Goal: Task Accomplishment & Management: Use online tool/utility

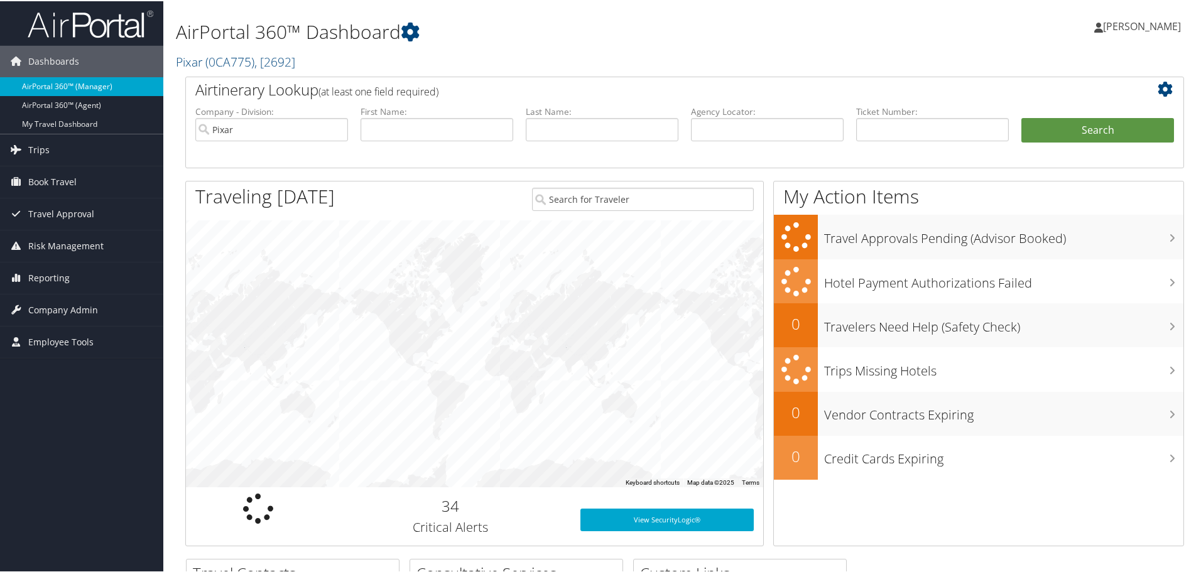
click at [60, 77] on link "AirPortal 360™ (Manager)" at bounding box center [81, 85] width 163 height 19
click at [338, 127] on input "Pixar" at bounding box center [271, 128] width 153 height 23
click at [282, 133] on input "search" at bounding box center [271, 128] width 153 height 23
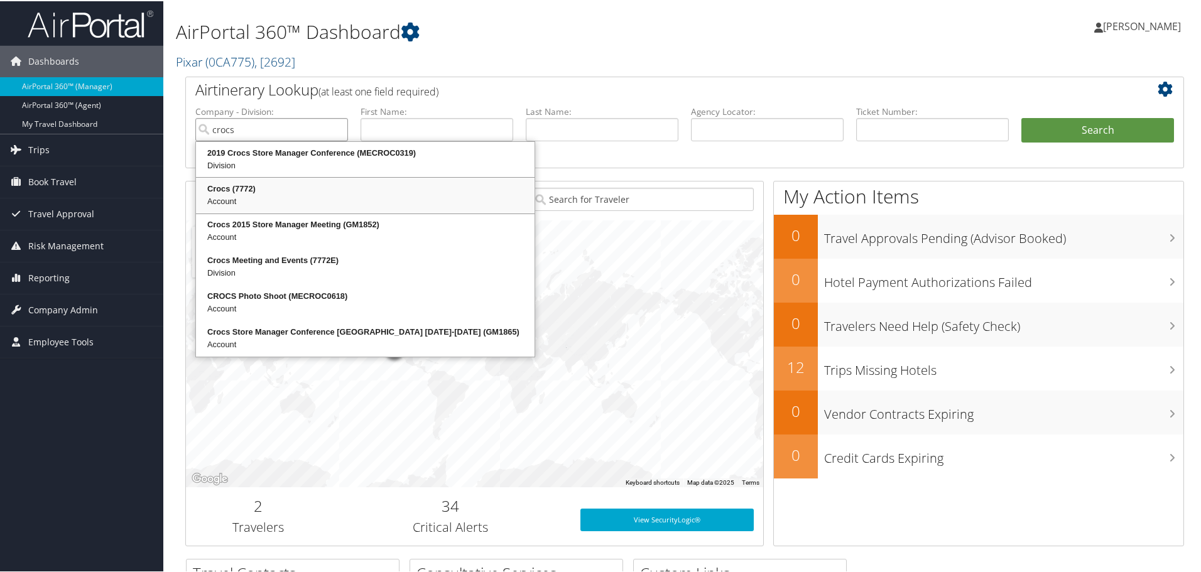
click at [264, 184] on div "Crocs (7772)" at bounding box center [365, 188] width 335 height 13
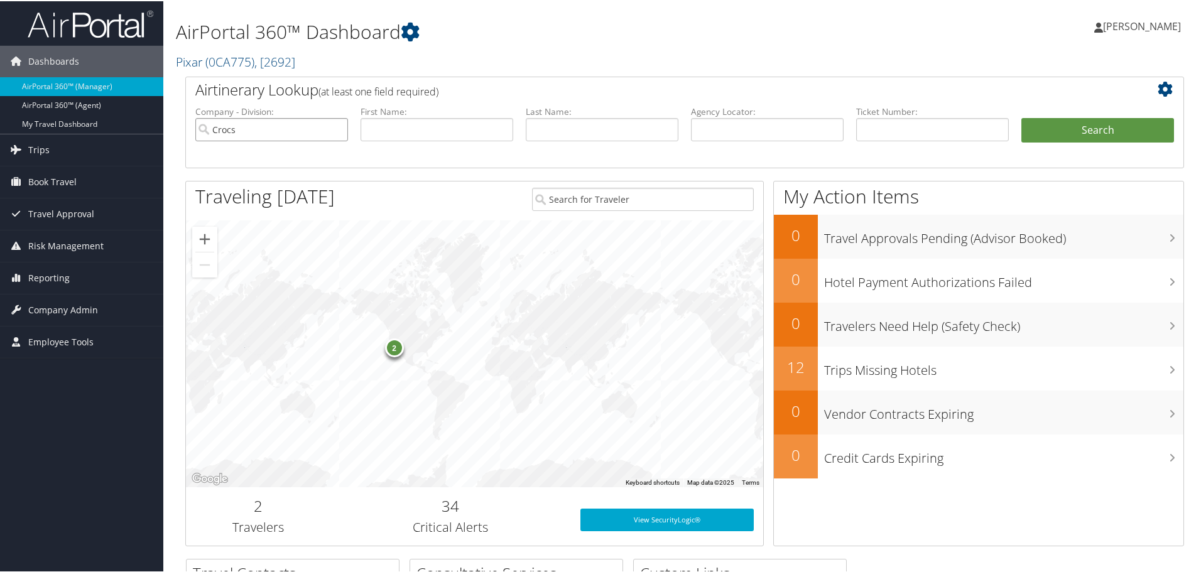
type input "Crocs"
click at [867, 134] on input "text" at bounding box center [932, 128] width 153 height 23
click at [471, 131] on input "text" at bounding box center [437, 128] width 153 height 23
type input "michelle"
type input "d"
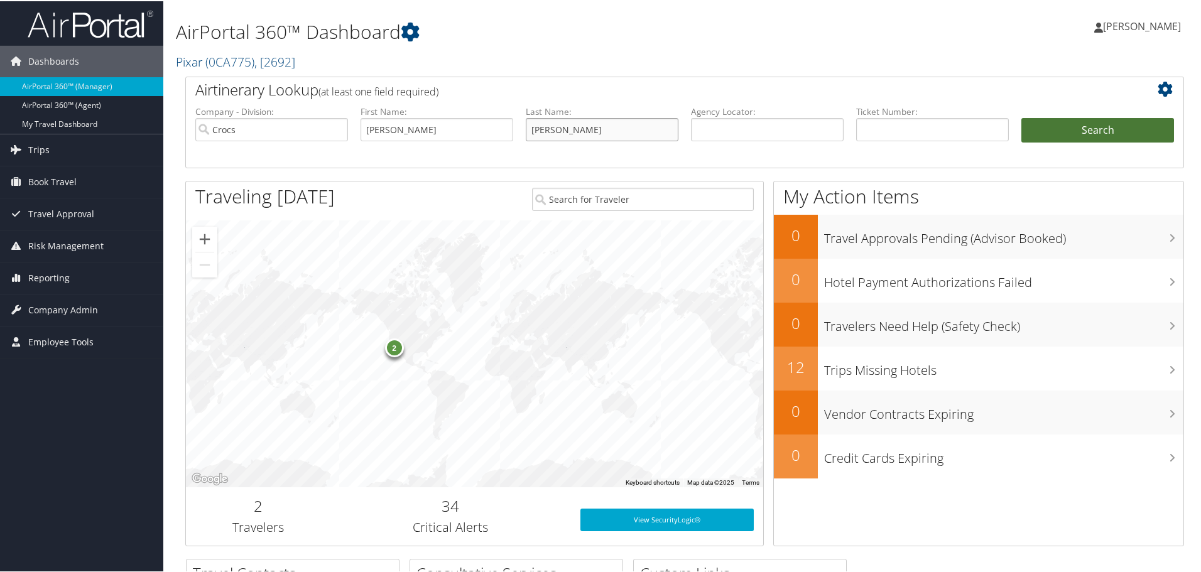
type input "dasgupta"
click at [1109, 120] on button "Search" at bounding box center [1097, 129] width 153 height 25
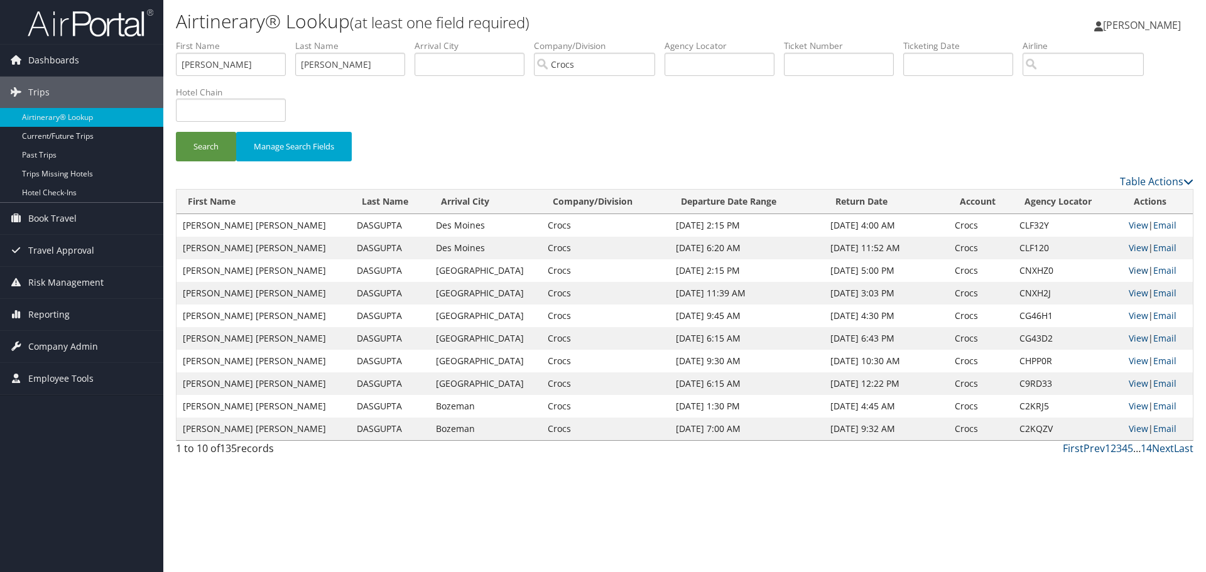
click at [1136, 269] on link "View" at bounding box center [1138, 270] width 19 height 12
click at [1129, 293] on link "View" at bounding box center [1138, 293] width 19 height 12
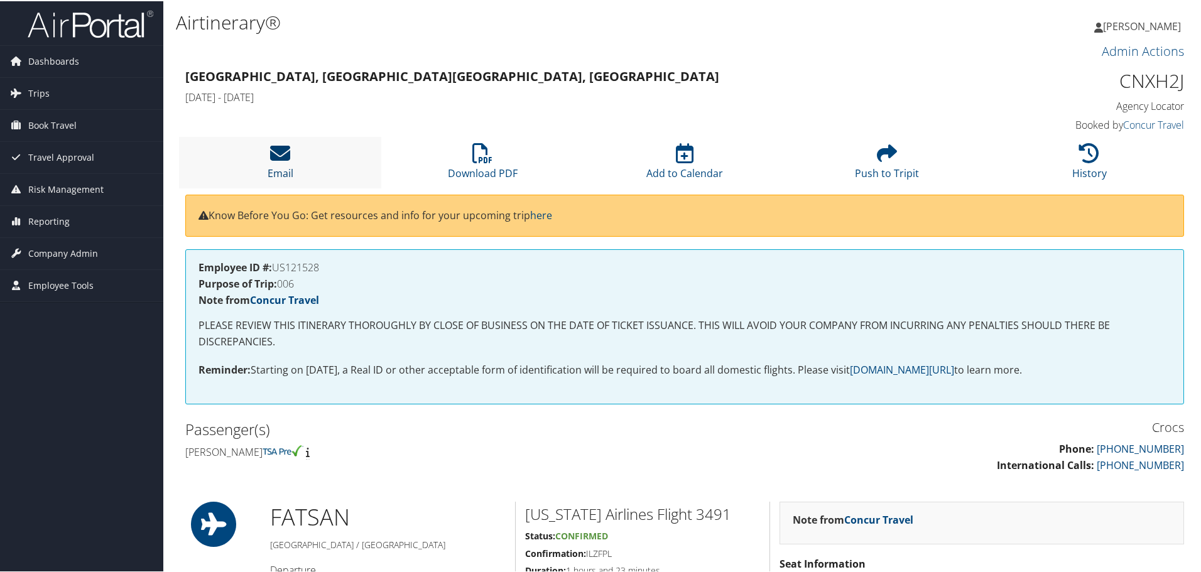
click at [281, 158] on icon at bounding box center [280, 152] width 20 height 20
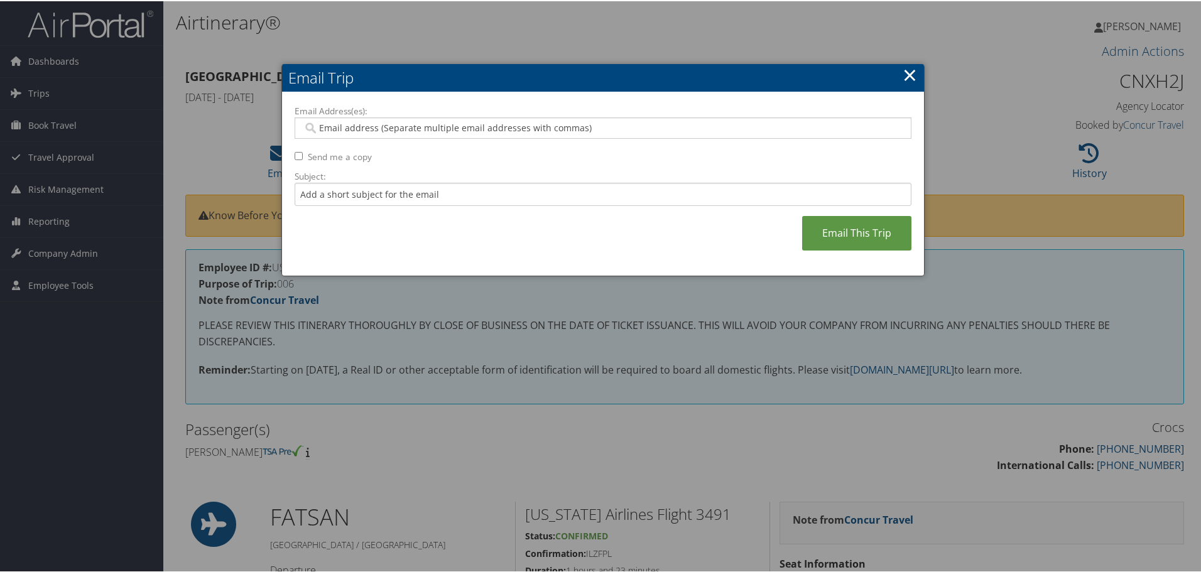
click at [393, 127] on input "Email Address(es):" at bounding box center [603, 127] width 600 height 13
type input "[EMAIL_ADDRESS][DOMAIN_NAME]"
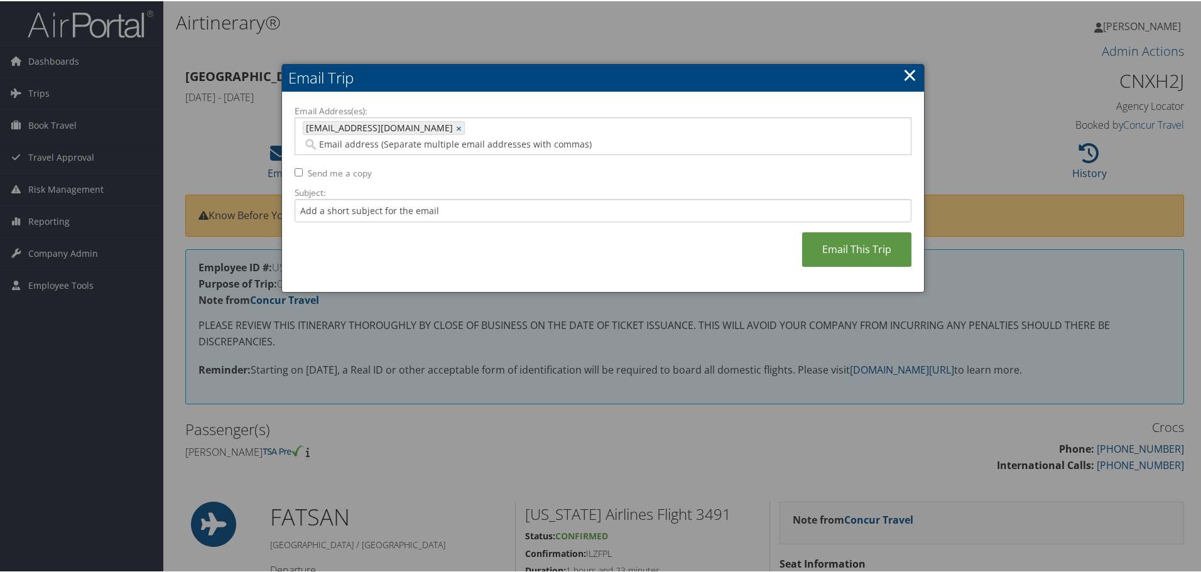
click at [299, 167] on input "Send me a copy" at bounding box center [299, 171] width 8 height 8
checkbox input "true"
click at [342, 198] on input "Subject:" at bounding box center [603, 209] width 617 height 23
type input "Here you go [PERSON_NAME] !!"
click at [874, 231] on link "Email This Trip" at bounding box center [856, 248] width 109 height 35
